Goal: Task Accomplishment & Management: Use online tool/utility

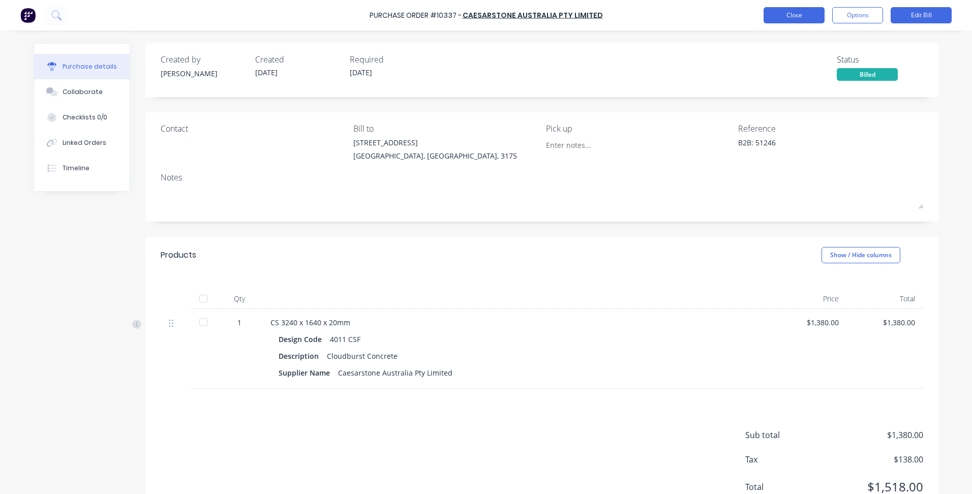
click at [801, 16] on button "Close" at bounding box center [794, 15] width 61 height 16
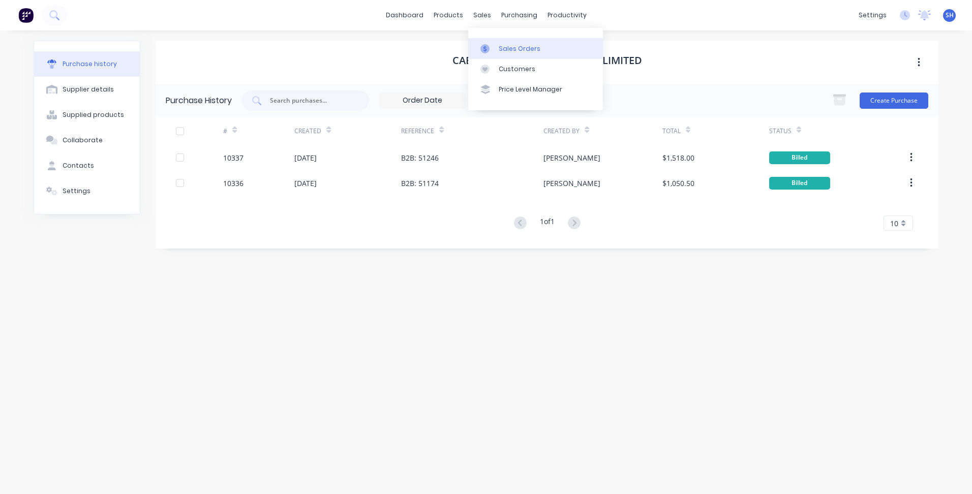
click at [499, 50] on div "Sales Orders" at bounding box center [520, 48] width 42 height 9
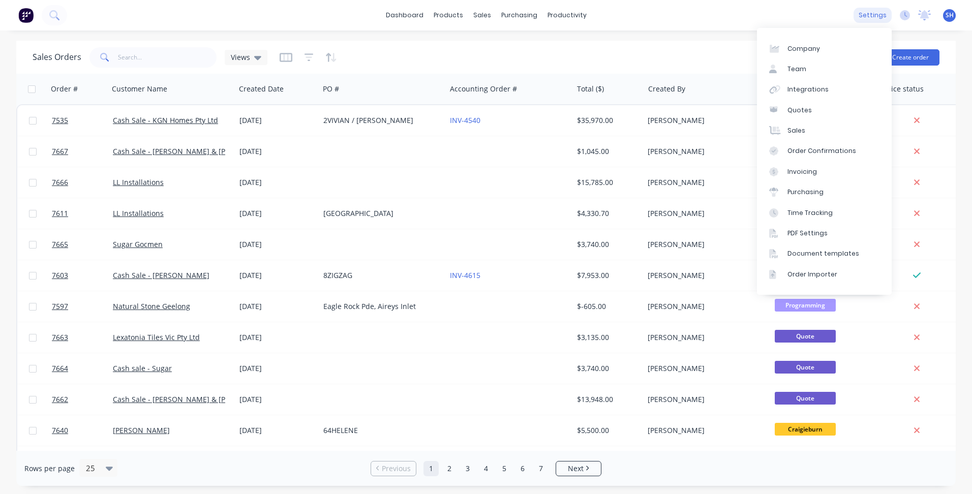
click at [867, 16] on div "settings" at bounding box center [873, 15] width 38 height 15
click at [820, 90] on div "Integrations" at bounding box center [808, 89] width 41 height 9
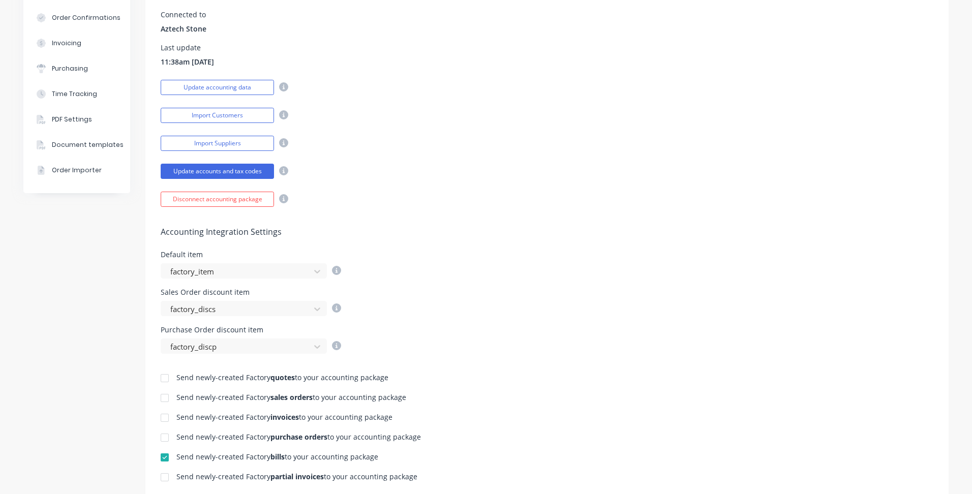
scroll to position [305, 0]
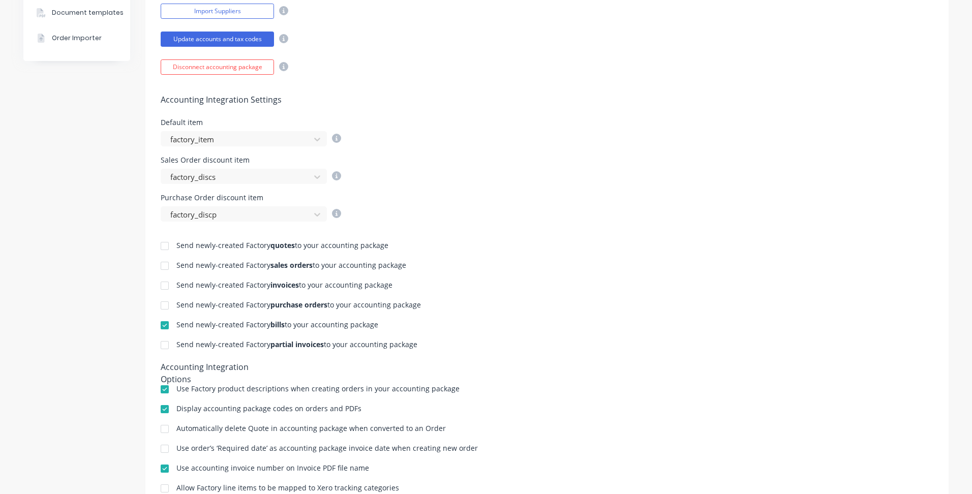
click at [163, 283] on div at bounding box center [165, 286] width 20 height 20
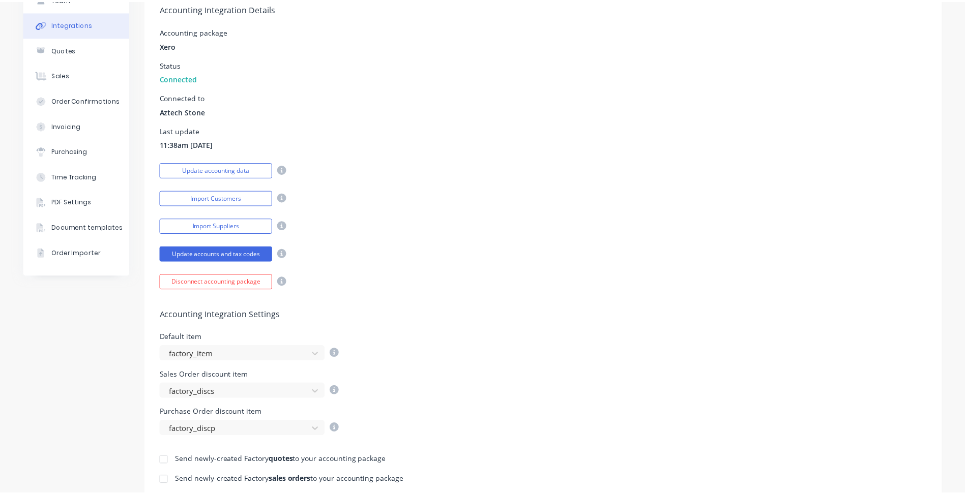
scroll to position [0, 0]
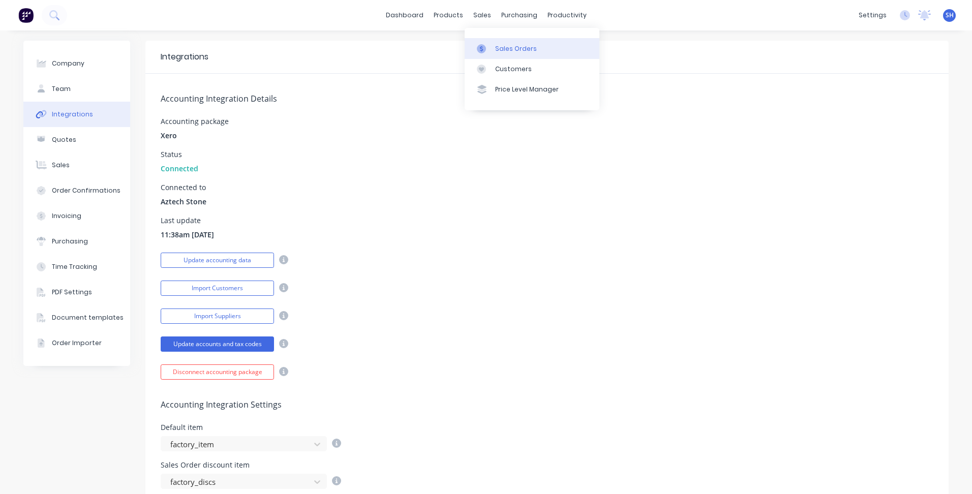
click at [504, 51] on div "Sales Orders" at bounding box center [516, 48] width 42 height 9
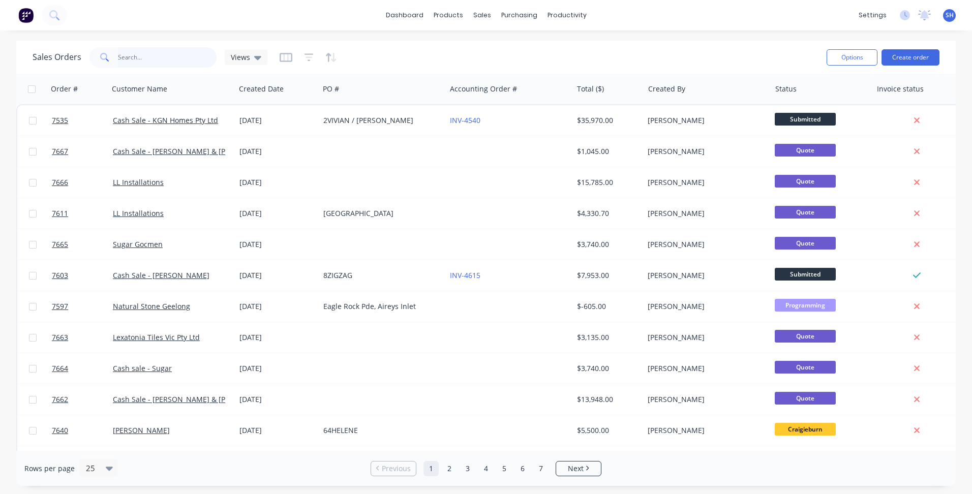
click at [163, 53] on input "text" at bounding box center [167, 57] width 99 height 20
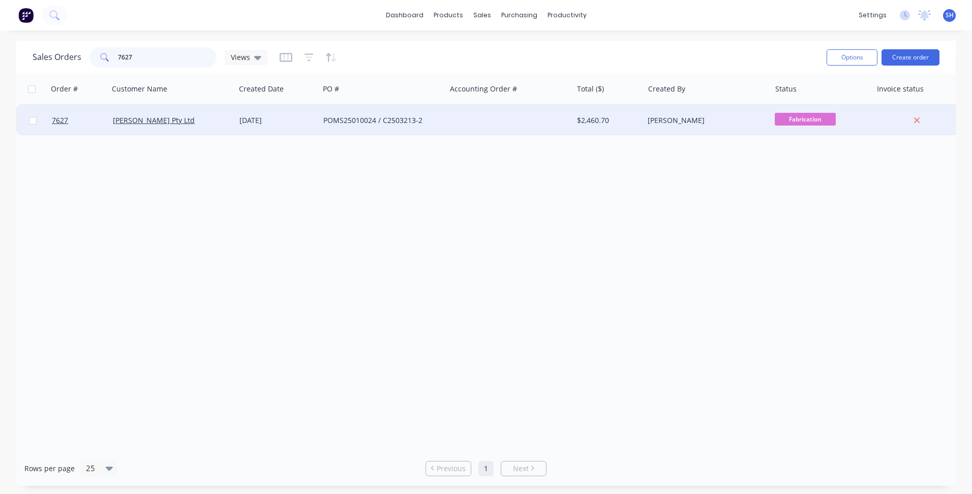
type input "7627"
click at [484, 125] on div at bounding box center [509, 120] width 127 height 31
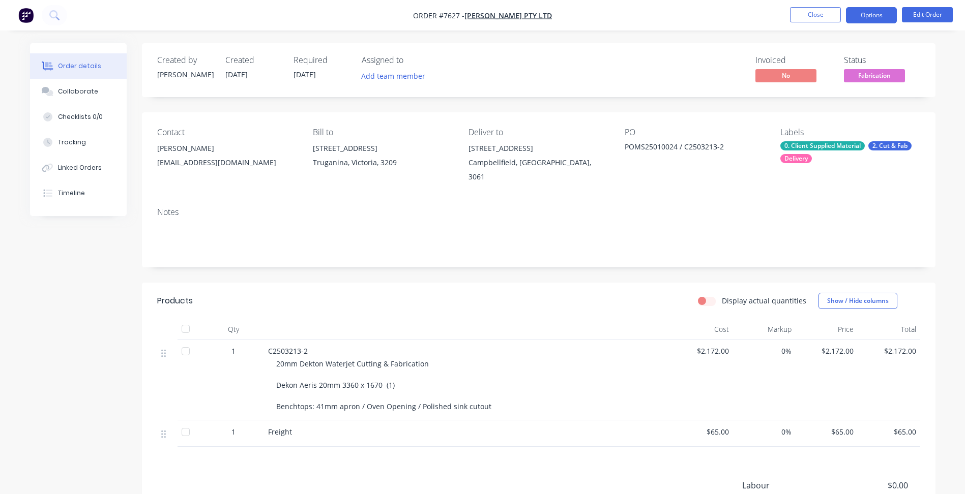
click at [867, 20] on button "Options" at bounding box center [871, 15] width 51 height 16
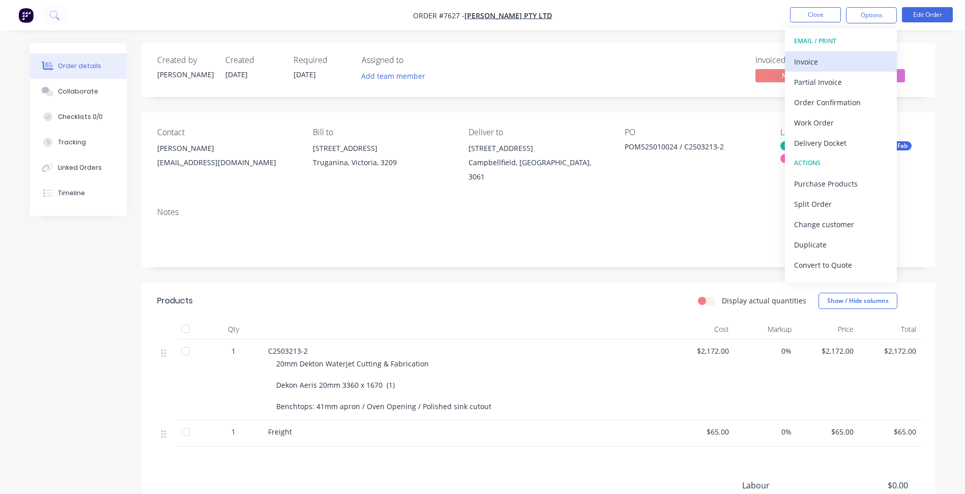
click at [841, 61] on div "Invoice" at bounding box center [841, 61] width 94 height 15
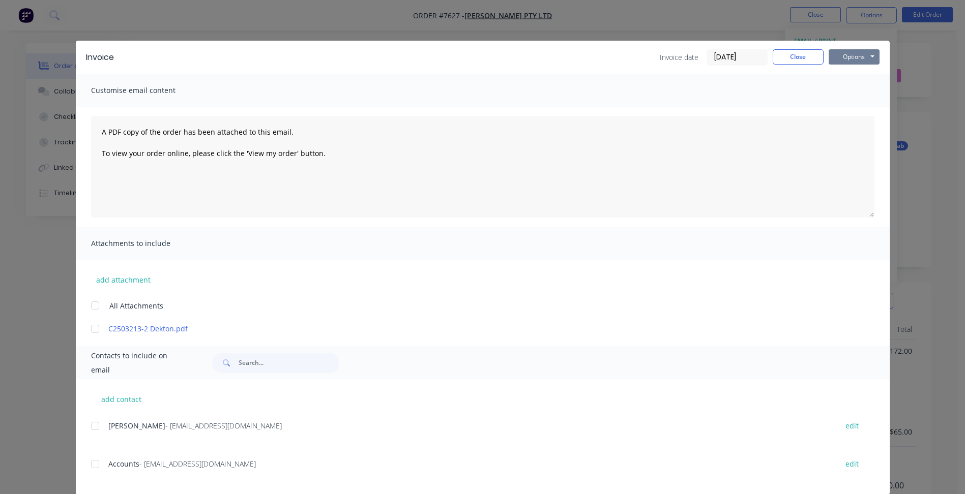
click at [851, 58] on button "Options" at bounding box center [853, 56] width 51 height 15
click at [837, 91] on button "Print" at bounding box center [860, 91] width 65 height 17
click at [774, 59] on button "Close" at bounding box center [797, 56] width 51 height 15
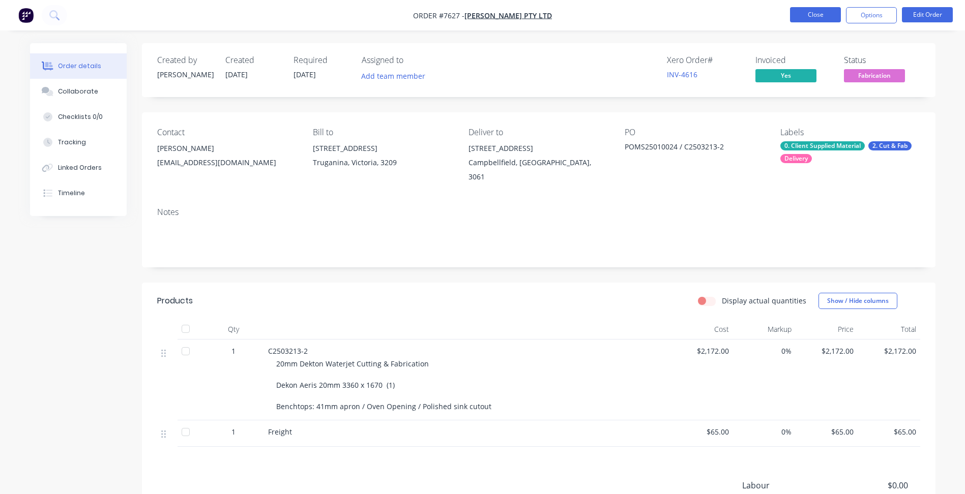
click at [802, 21] on button "Close" at bounding box center [815, 14] width 51 height 15
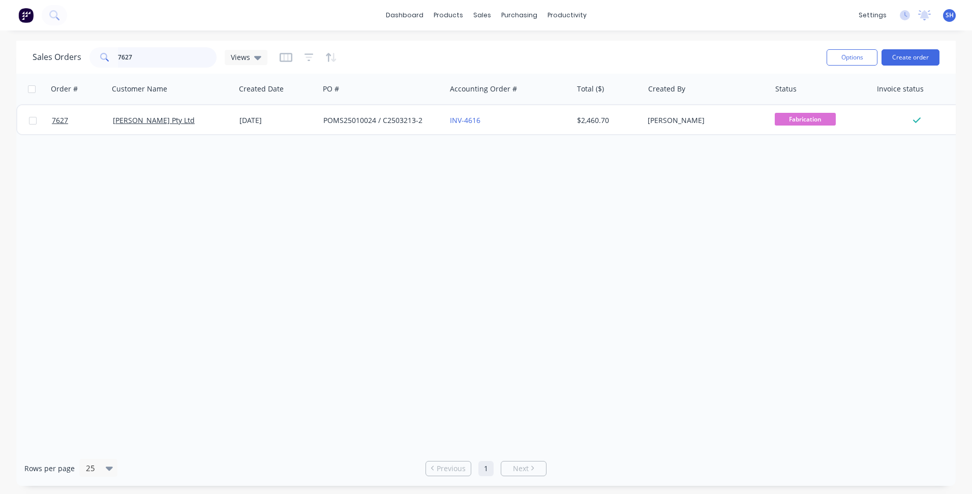
click at [145, 57] on input "7627" at bounding box center [167, 57] width 99 height 20
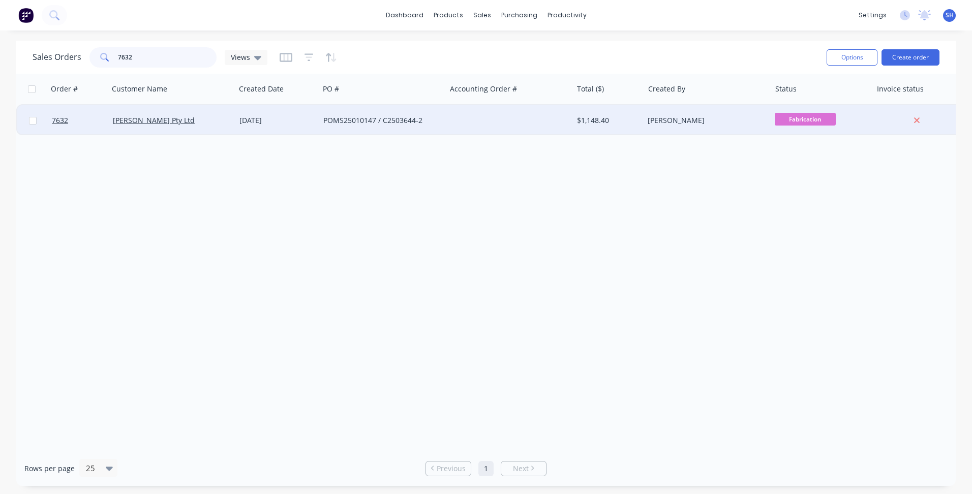
type input "7632"
click at [425, 120] on div "POMS25010147 / C2503644-2" at bounding box center [379, 120] width 113 height 10
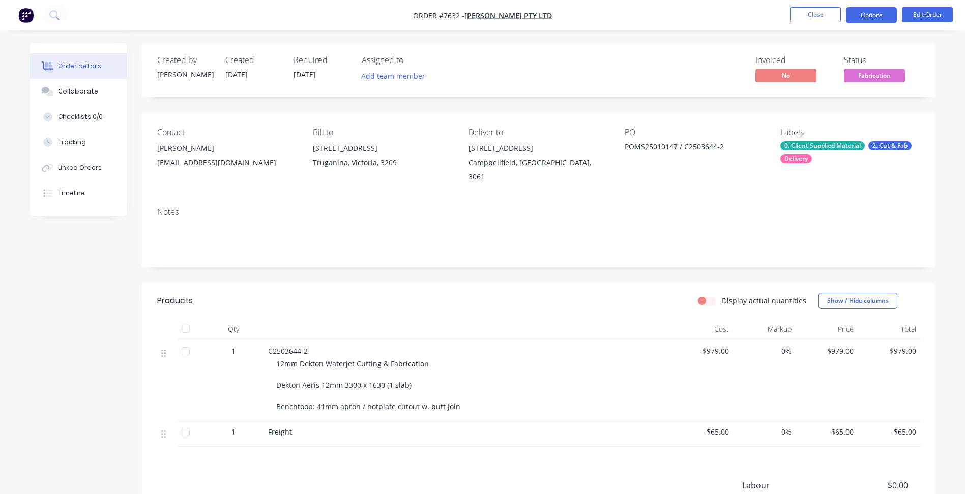
click at [855, 18] on button "Options" at bounding box center [871, 15] width 51 height 16
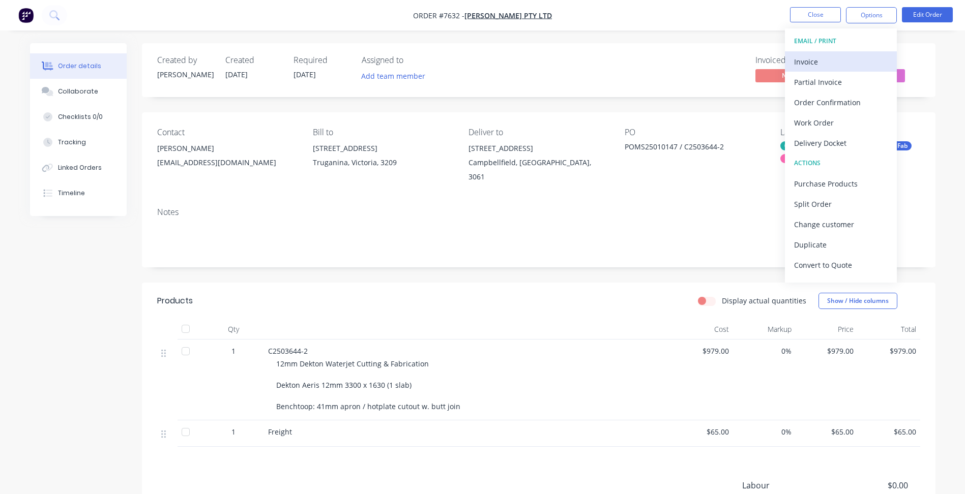
click at [836, 65] on div "Invoice" at bounding box center [841, 61] width 94 height 15
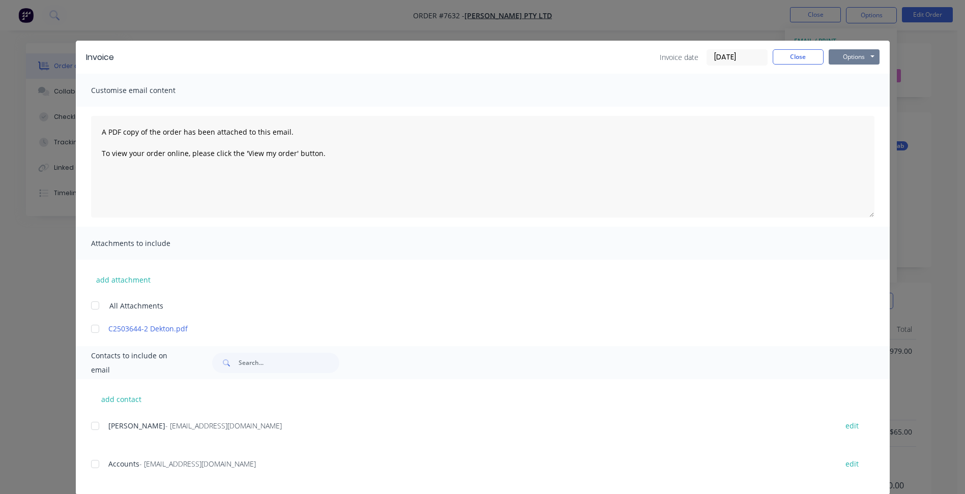
click at [852, 57] on button "Options" at bounding box center [853, 56] width 51 height 15
click at [850, 89] on button "Print" at bounding box center [860, 91] width 65 height 17
click at [795, 64] on button "Close" at bounding box center [797, 56] width 51 height 15
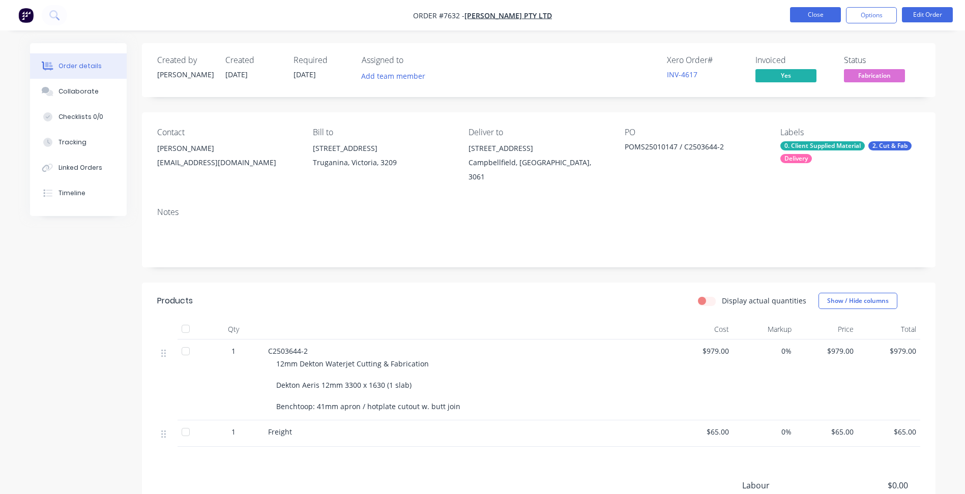
click at [813, 20] on button "Close" at bounding box center [815, 14] width 51 height 15
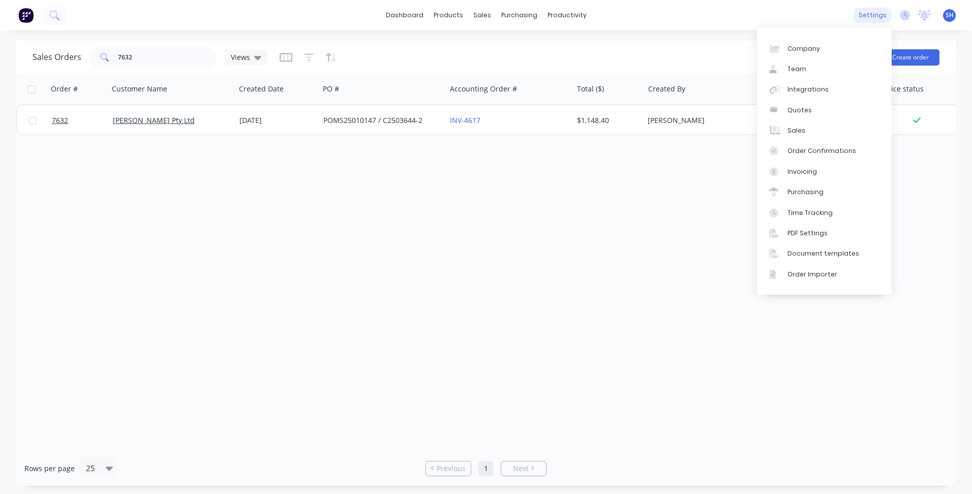
click at [881, 20] on div "settings" at bounding box center [873, 15] width 38 height 15
click at [825, 89] on link "Integrations" at bounding box center [824, 89] width 135 height 20
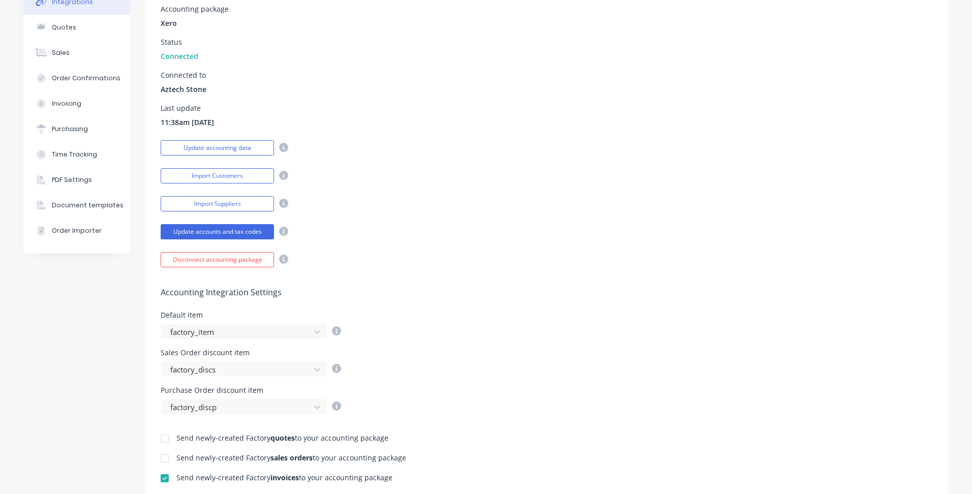
scroll to position [203, 0]
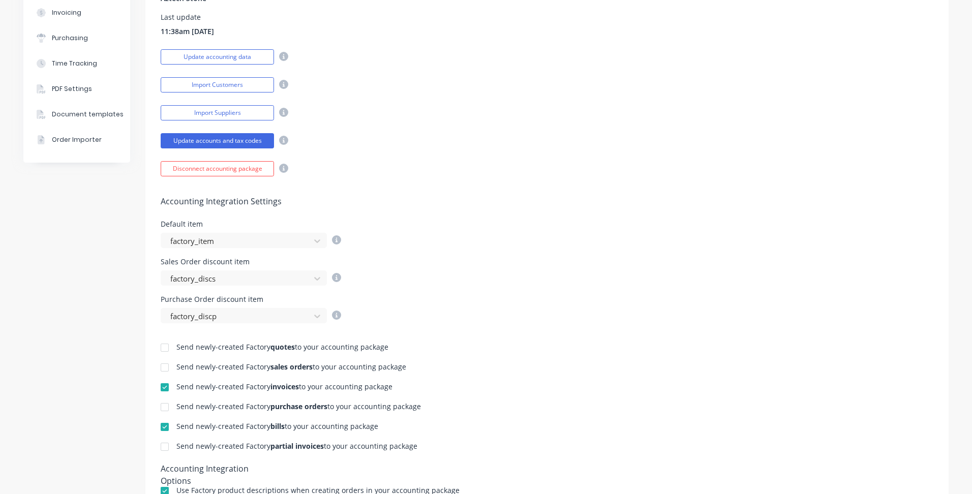
click at [159, 388] on div at bounding box center [165, 387] width 20 height 20
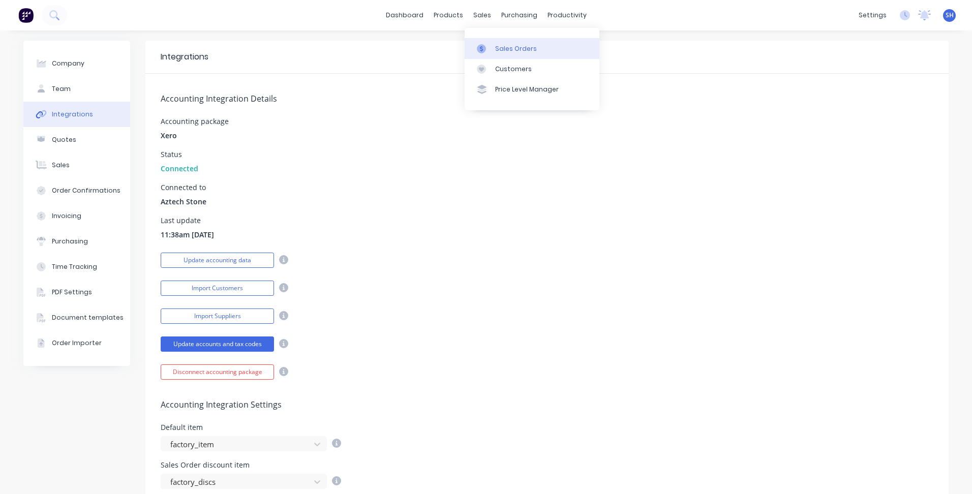
click at [505, 54] on link "Sales Orders" at bounding box center [532, 48] width 135 height 20
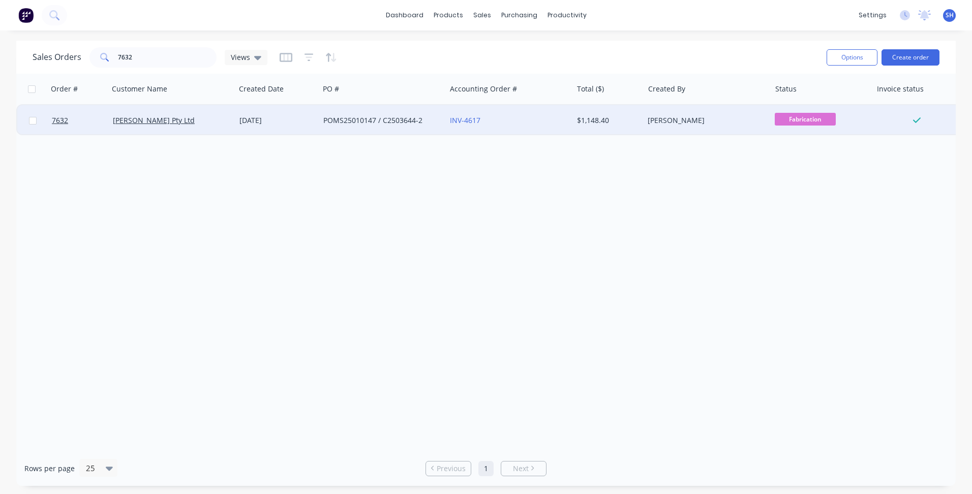
click at [369, 122] on div "POMS25010147 / C2503644-2" at bounding box center [379, 120] width 113 height 10
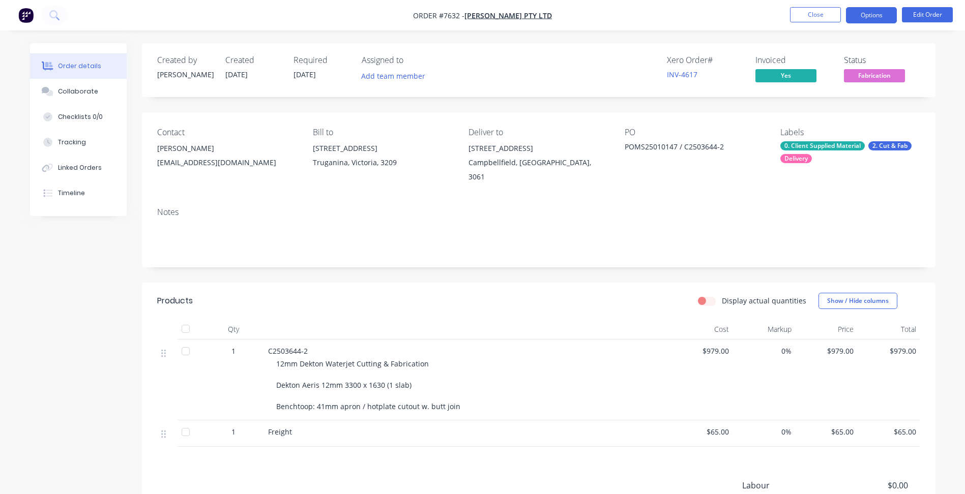
click at [880, 14] on button "Options" at bounding box center [871, 15] width 51 height 16
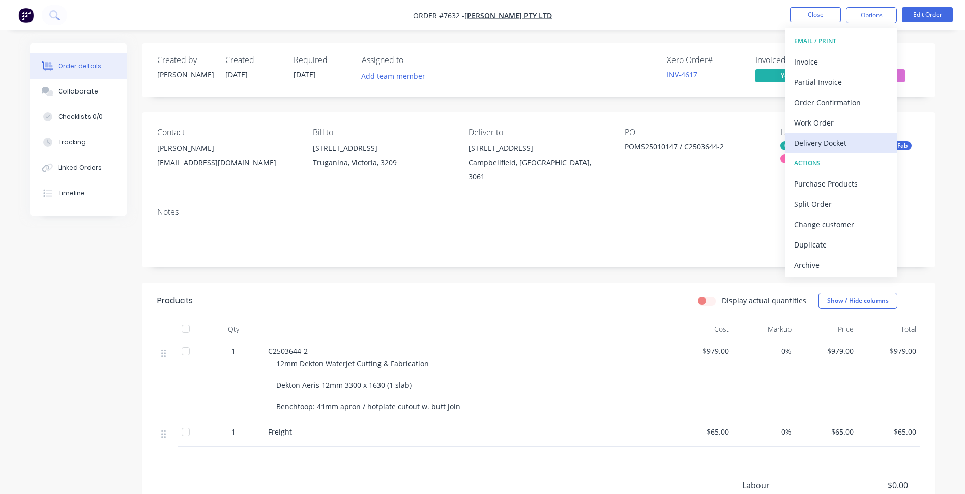
click at [848, 139] on div "Delivery Docket" at bounding box center [841, 143] width 94 height 15
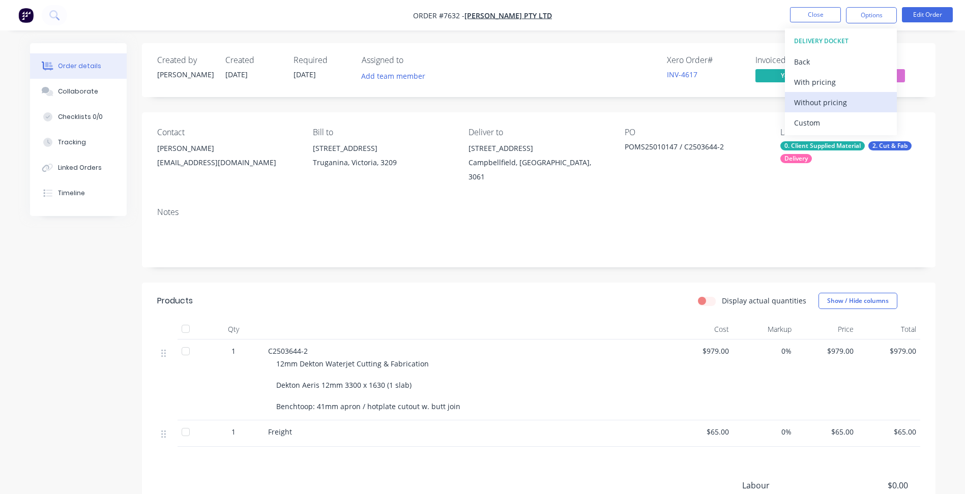
click at [821, 108] on div "Without pricing" at bounding box center [841, 102] width 94 height 15
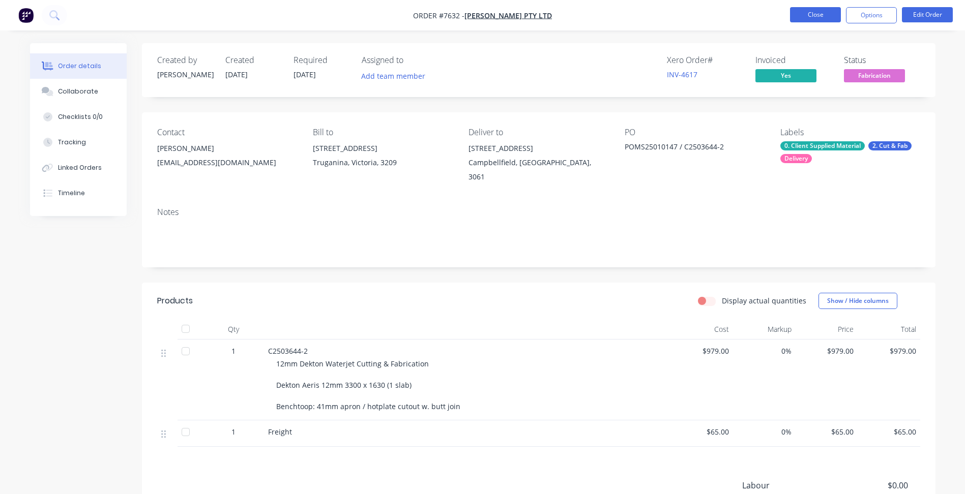
click at [809, 15] on button "Close" at bounding box center [815, 14] width 51 height 15
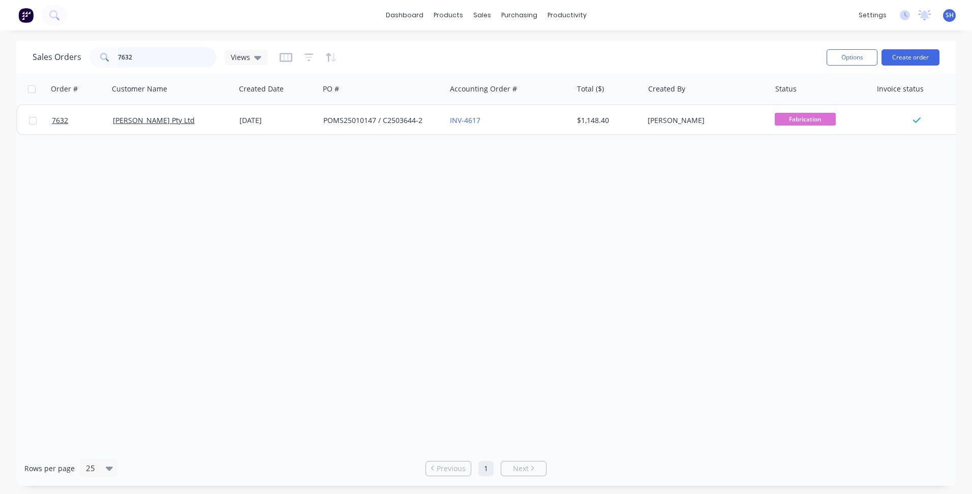
click at [136, 55] on input "7632" at bounding box center [167, 57] width 99 height 20
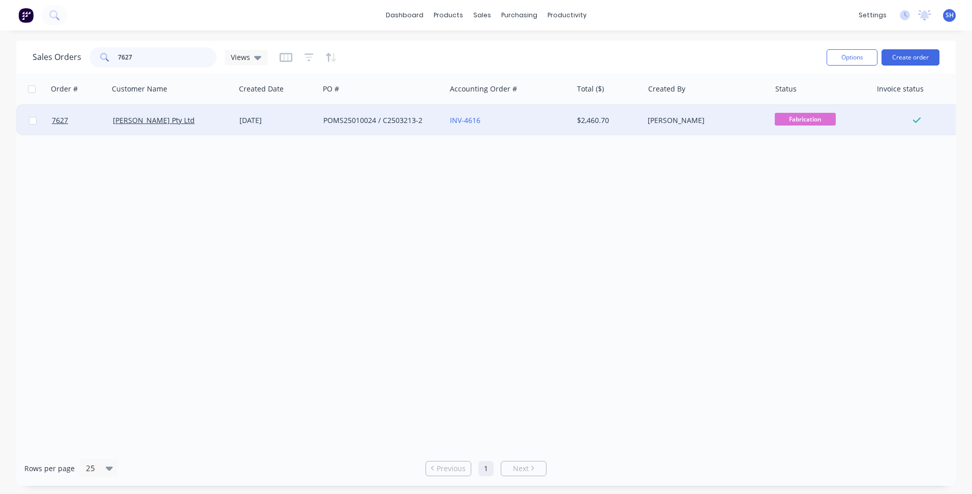
type input "7627"
click at [387, 123] on div "POMS25010024 / C2503213-2" at bounding box center [379, 120] width 113 height 10
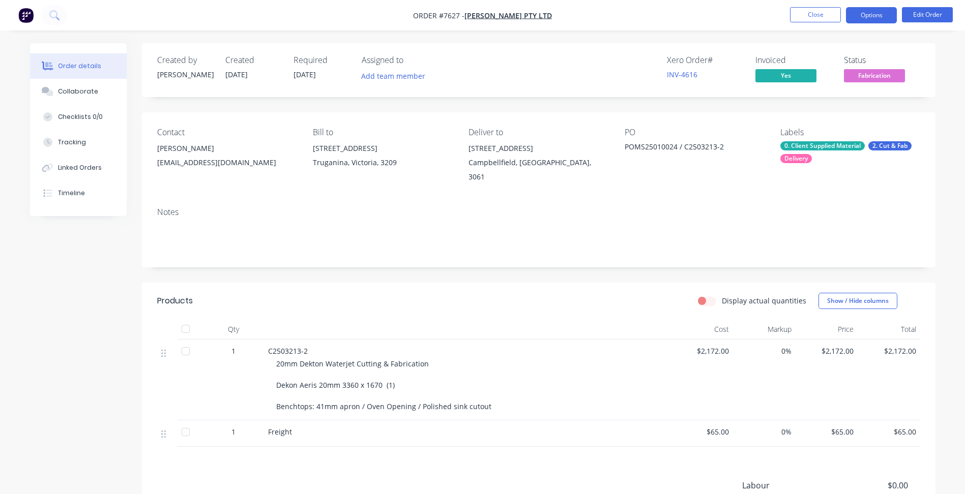
click at [874, 16] on button "Options" at bounding box center [871, 15] width 51 height 16
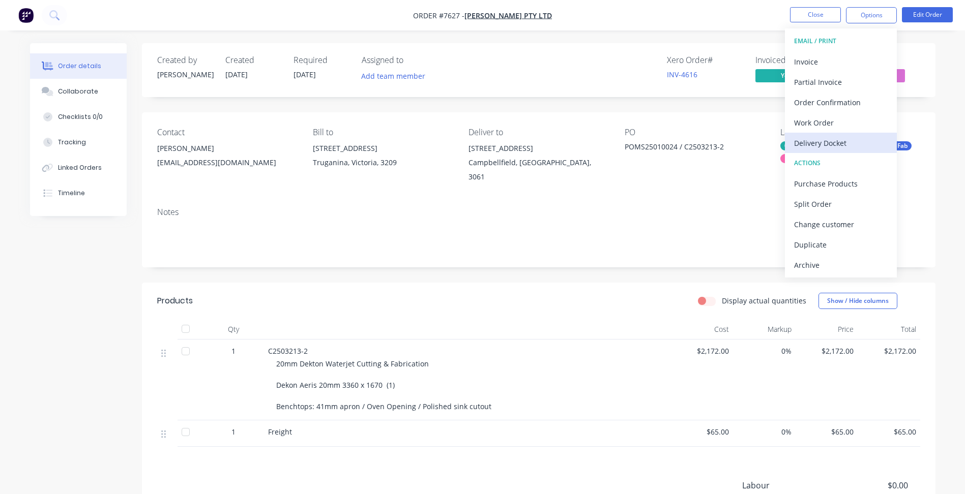
click at [836, 137] on div "Delivery Docket" at bounding box center [841, 143] width 94 height 15
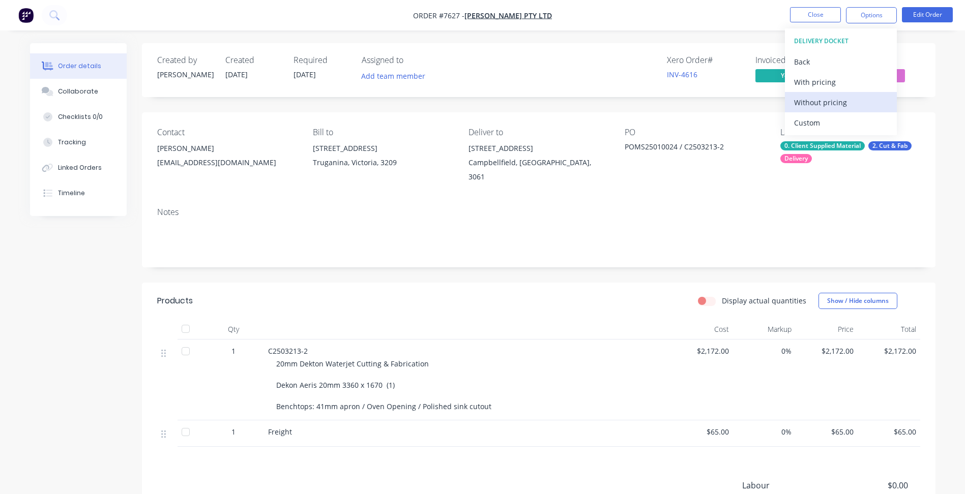
click at [813, 100] on div "Without pricing" at bounding box center [841, 102] width 94 height 15
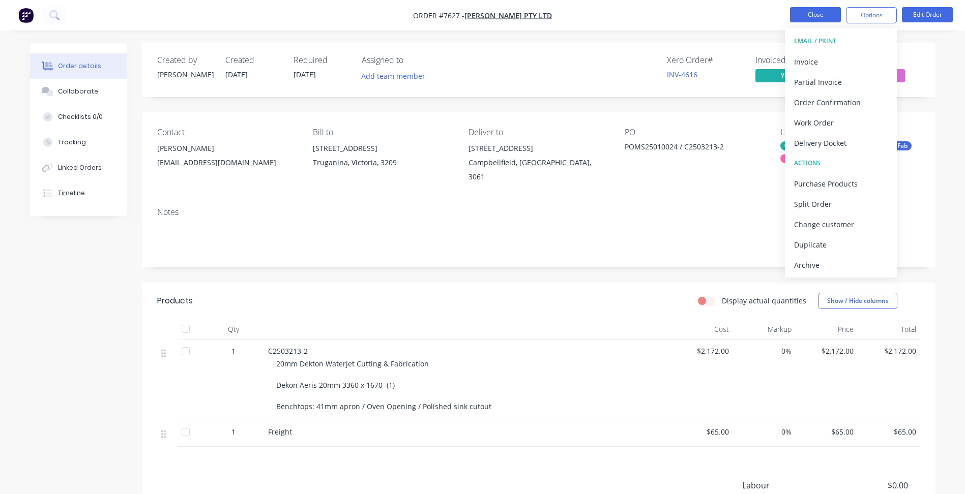
click at [823, 8] on button "Close" at bounding box center [815, 14] width 51 height 15
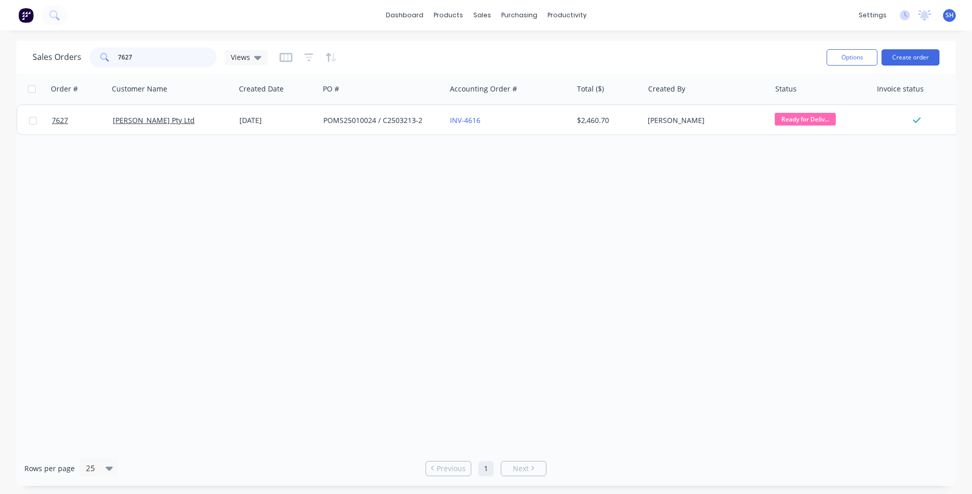
drag, startPoint x: 175, startPoint y: 66, endPoint x: 107, endPoint y: 66, distance: 67.6
click at [108, 66] on div "7627" at bounding box center [152, 57] width 127 height 20
click at [107, 66] on span at bounding box center [103, 57] width 28 height 20
click at [139, 56] on input "7627" at bounding box center [167, 57] width 99 height 20
click at [115, 56] on div "7627" at bounding box center [152, 57] width 127 height 20
